Goal: Communication & Community: Answer question/provide support

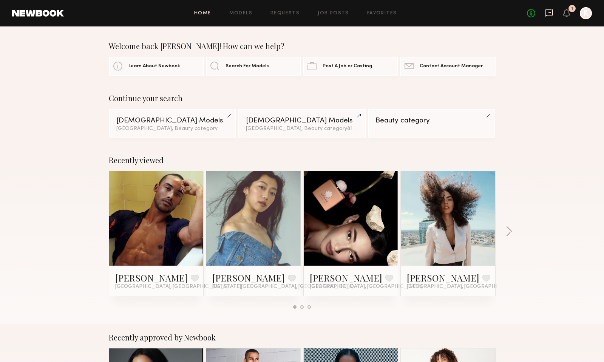
click at [550, 10] on icon at bounding box center [550, 12] width 8 height 7
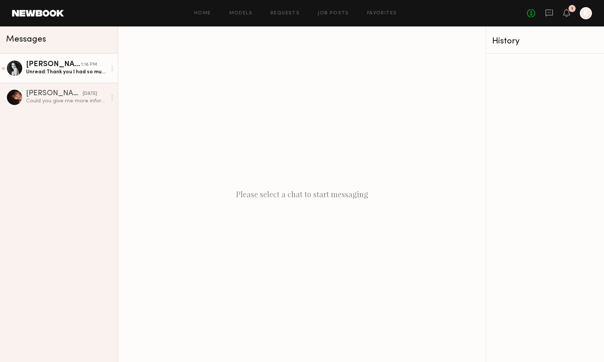
click at [71, 71] on div "Unread: Thank you I had so much fun! & I hope to work together again in the fut…" at bounding box center [66, 71] width 80 height 7
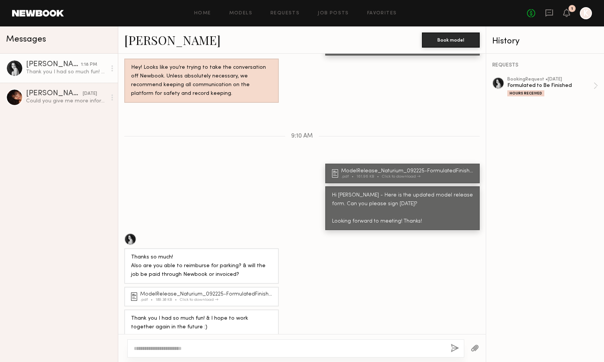
scroll to position [380, 0]
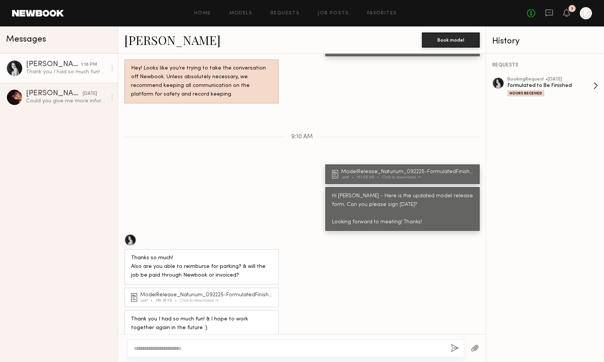
click at [553, 84] on div "Formulated to Be Finished" at bounding box center [550, 85] width 86 height 7
click at [266, 350] on textarea at bounding box center [289, 349] width 311 height 8
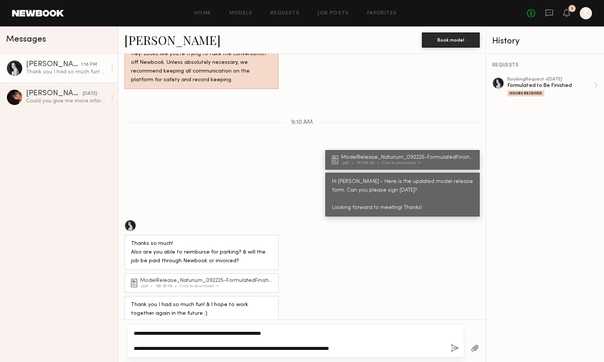
type textarea "**********"
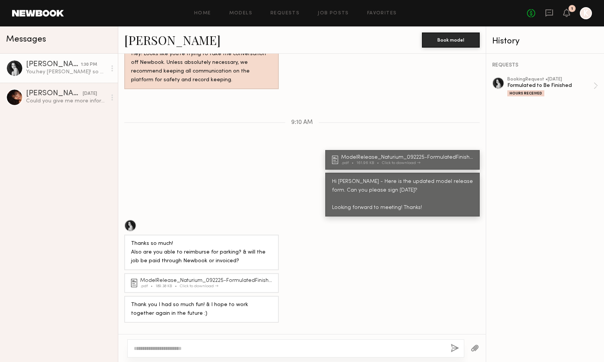
scroll to position [493, 0]
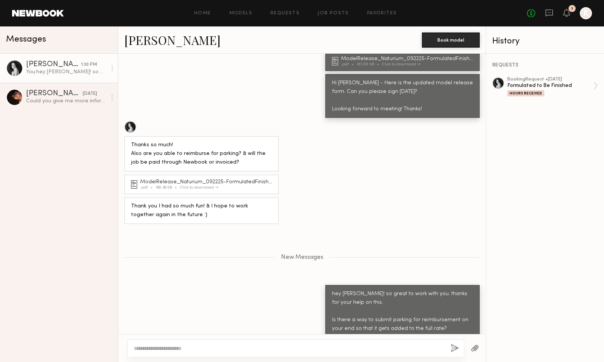
click at [351, 347] on textarea at bounding box center [289, 349] width 311 height 8
click at [577, 79] on div "booking Request • [DATE]" at bounding box center [550, 79] width 86 height 5
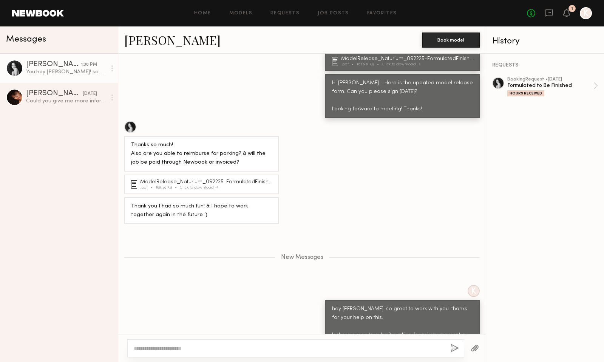
scroll to position [538, 0]
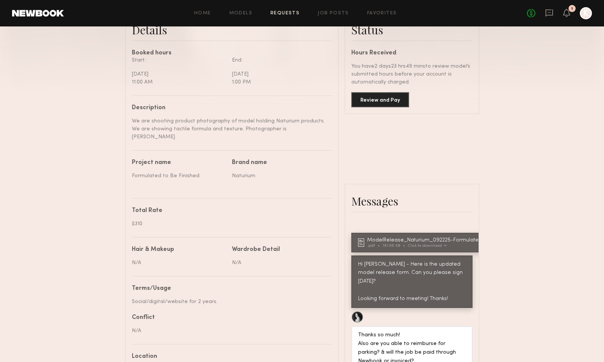
scroll to position [200, 0]
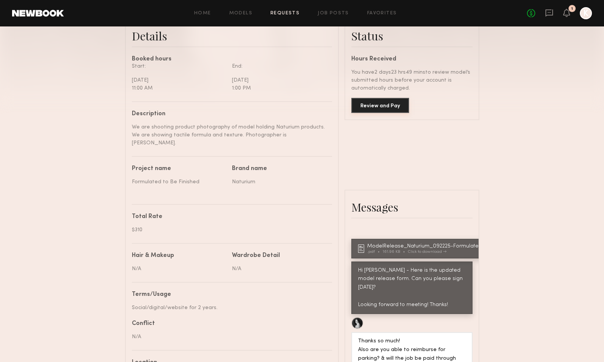
click at [391, 107] on button "Review and Pay" at bounding box center [380, 105] width 58 height 15
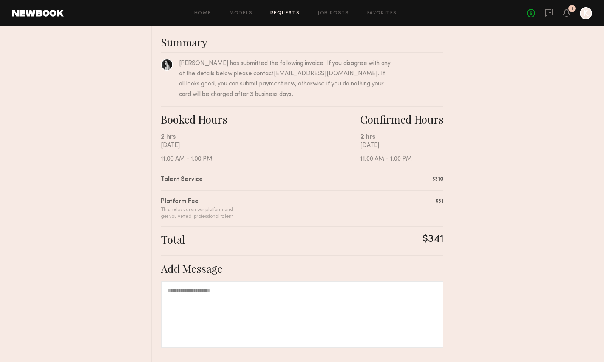
scroll to position [48, 0]
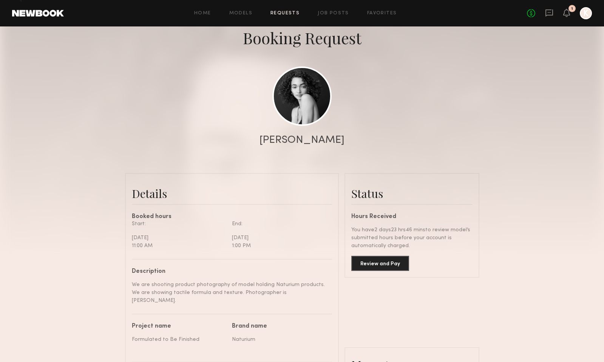
scroll to position [44, 0]
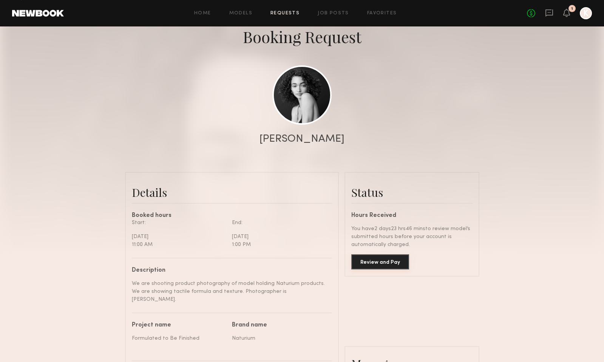
click at [372, 267] on button "Review and Pay" at bounding box center [380, 261] width 58 height 15
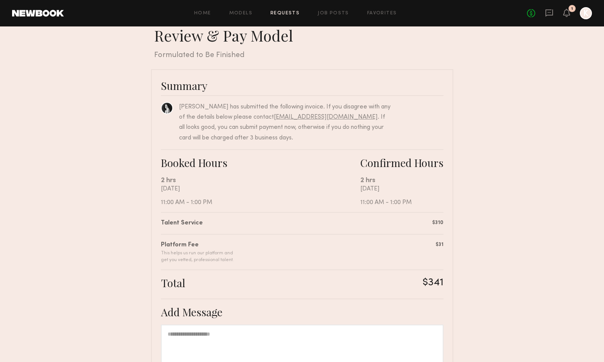
scroll to position [13, 0]
click at [546, 17] on icon at bounding box center [549, 13] width 8 height 8
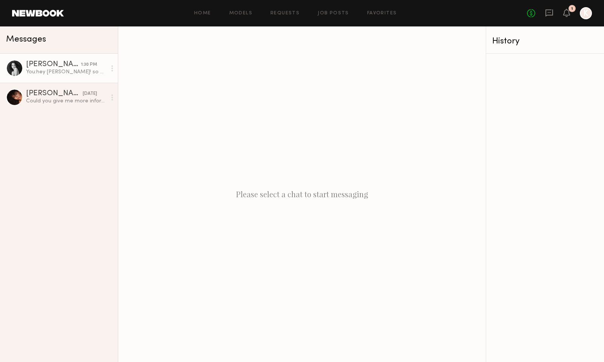
click at [102, 76] on link "Paige F. 1:30 PM You: hey paige! so great to work with you. thanks for your hel…" at bounding box center [59, 68] width 118 height 29
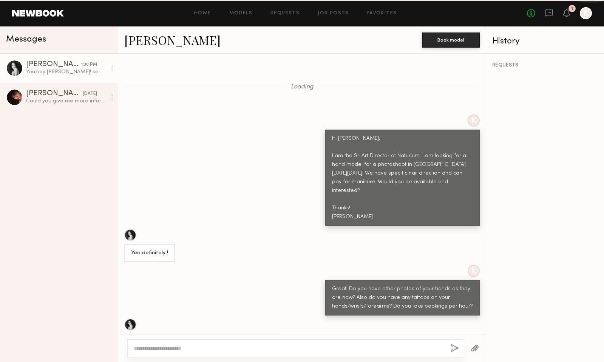
scroll to position [3230, 0]
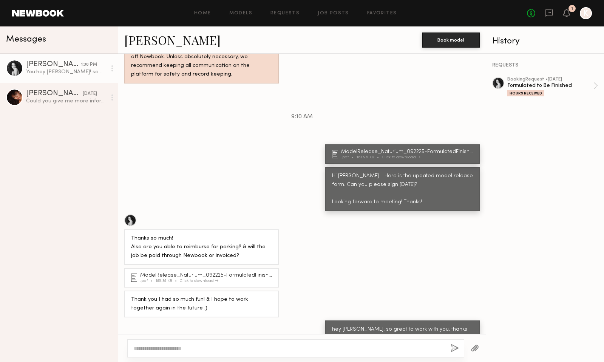
click at [194, 351] on textarea at bounding box center [289, 349] width 311 height 8
type textarea "**********"
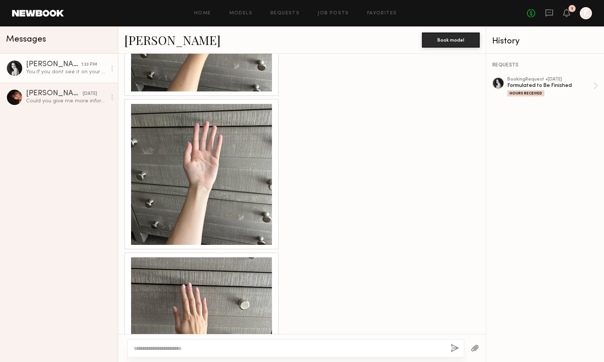
scroll to position [3275, 0]
